Goal: Book appointment/travel/reservation

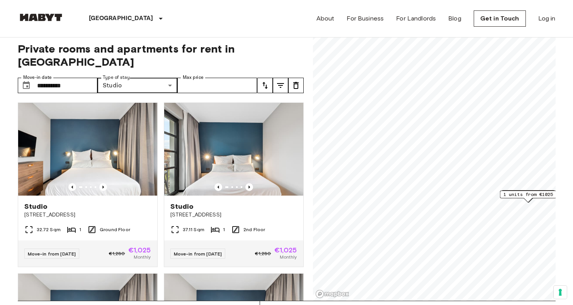
scroll to position [993, 0]
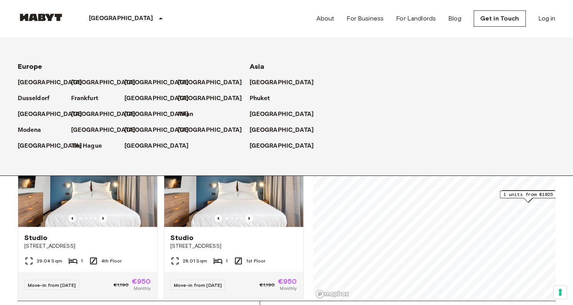
click at [59, 16] on img at bounding box center [41, 18] width 46 height 8
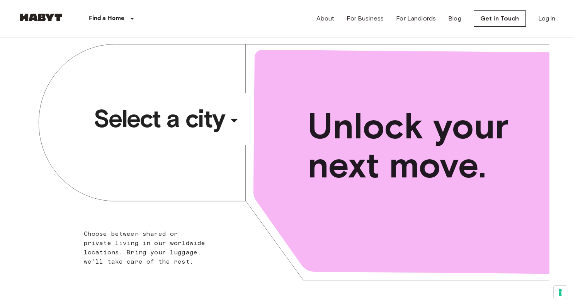
click at [229, 122] on div "​" at bounding box center [245, 127] width 80 height 16
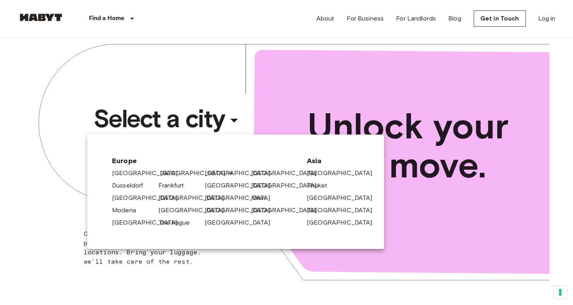
click at [160, 173] on link "[GEOGRAPHIC_DATA]" at bounding box center [196, 172] width 73 height 9
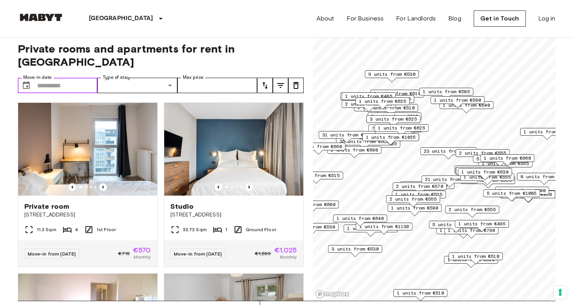
click at [80, 78] on input "Move-in date" at bounding box center [67, 85] width 61 height 15
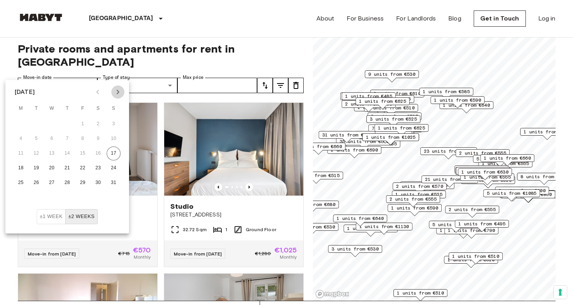
click at [117, 93] on icon "Next month" at bounding box center [118, 92] width 3 height 5
click at [20, 122] on button "1" at bounding box center [21, 124] width 14 height 14
type input "**********"
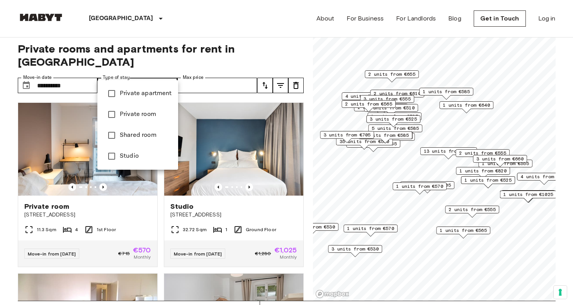
click at [143, 154] on span "Studio" at bounding box center [146, 155] width 52 height 9
type input "******"
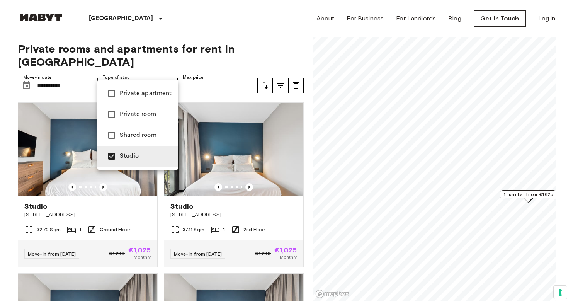
click at [238, 30] on div at bounding box center [286, 152] width 573 height 305
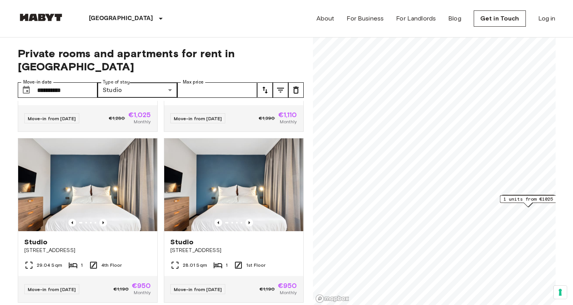
scroll to position [993, 0]
